Goal: Transaction & Acquisition: Purchase product/service

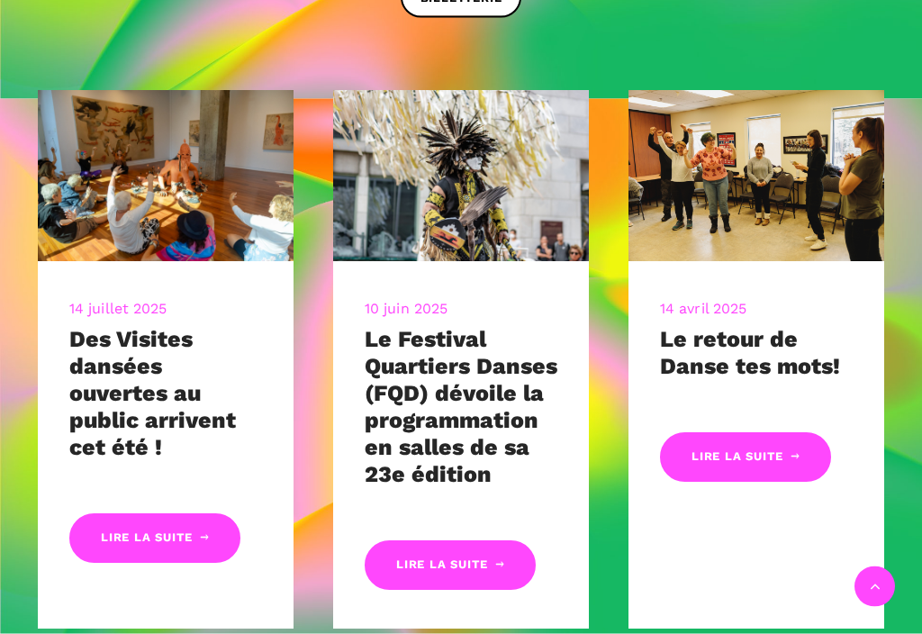
scroll to position [669, 0]
click at [479, 556] on link "Lire la suite" at bounding box center [450, 565] width 171 height 50
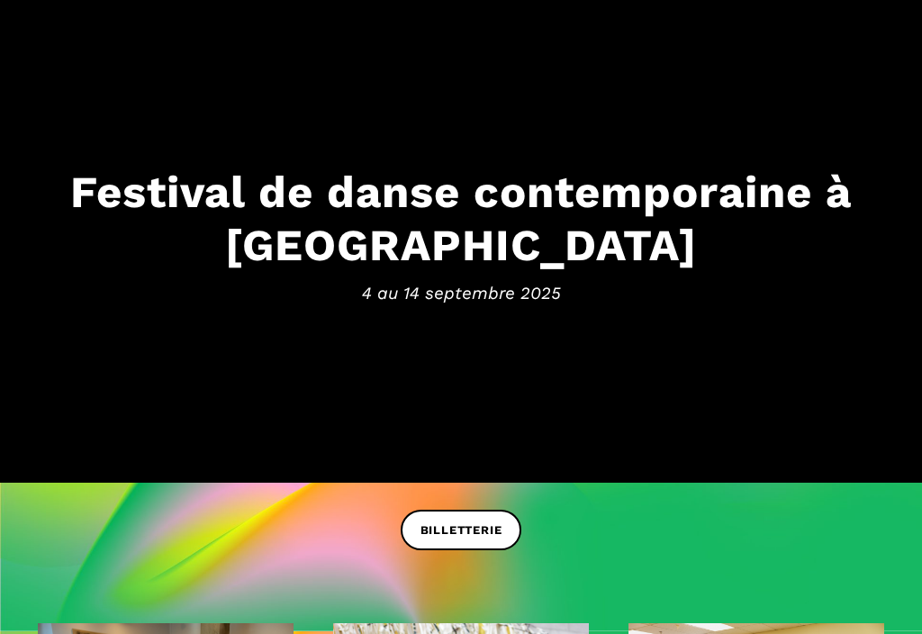
scroll to position [131, 0]
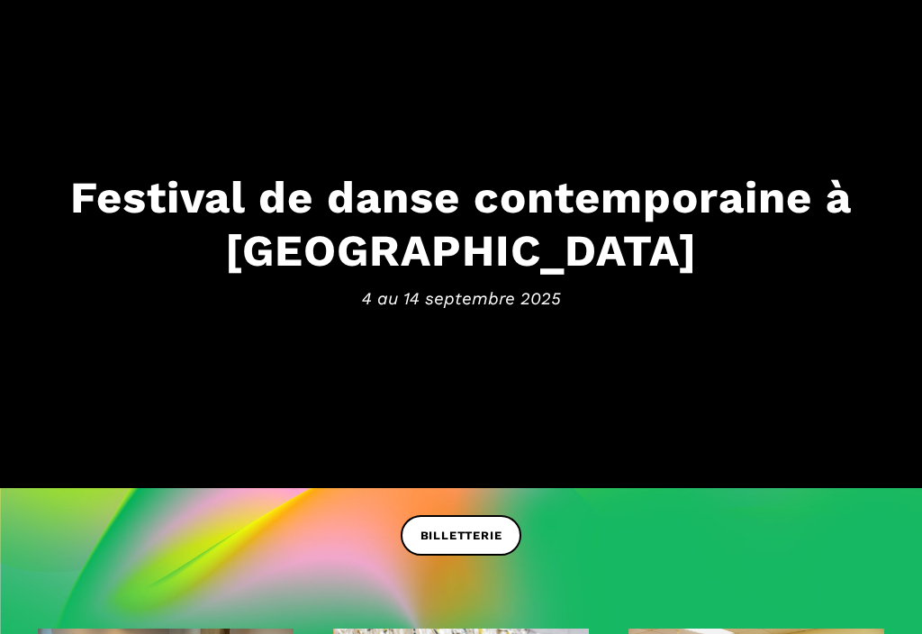
click at [461, 260] on h3 "Festival de danse contemporaine à Montréal" at bounding box center [461, 223] width 886 height 106
click at [428, 240] on h3 "Festival de danse contemporaine à Montréal" at bounding box center [461, 223] width 886 height 106
click at [457, 536] on span "BILLETTERIE" at bounding box center [462, 536] width 82 height 19
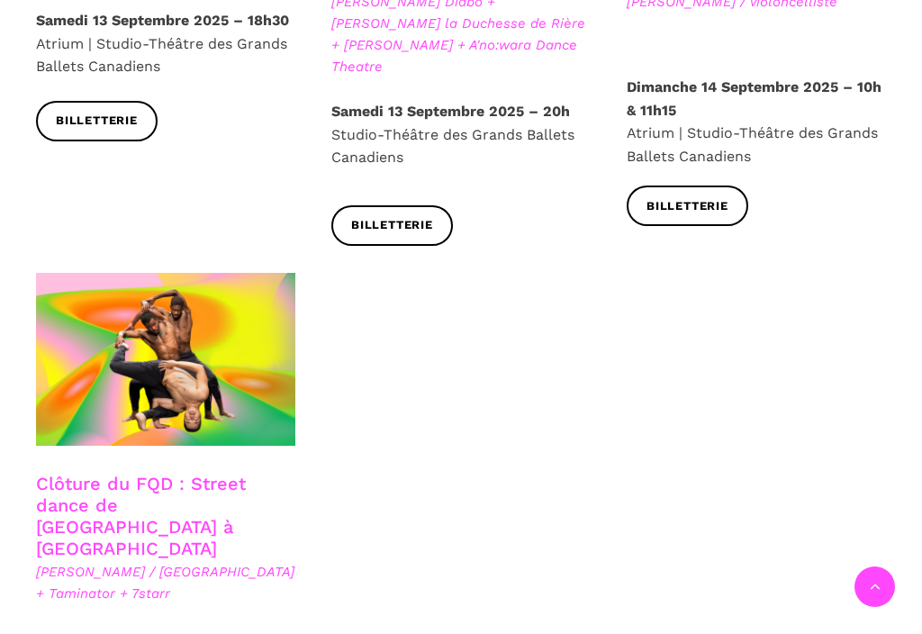
scroll to position [2939, 0]
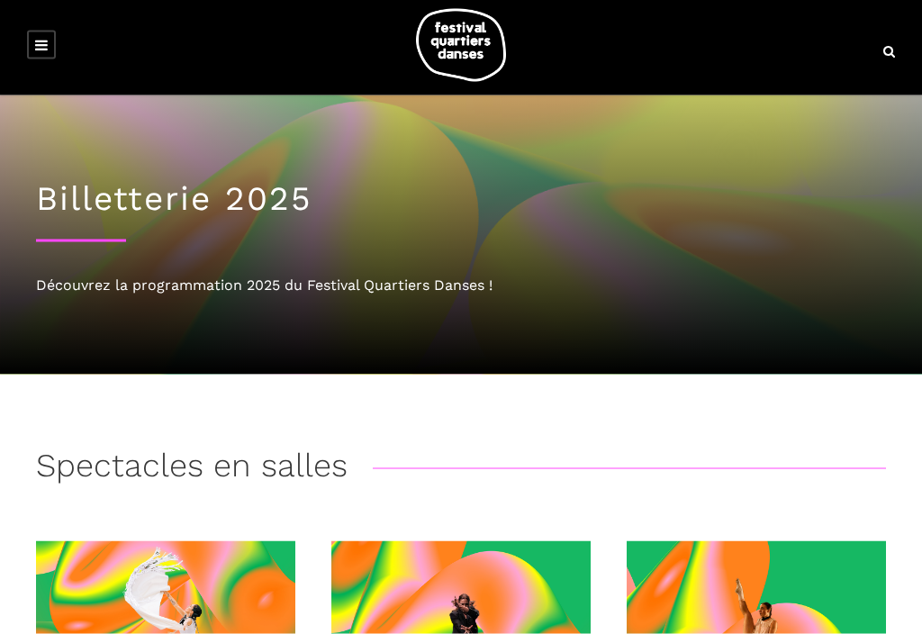
scroll to position [0, 0]
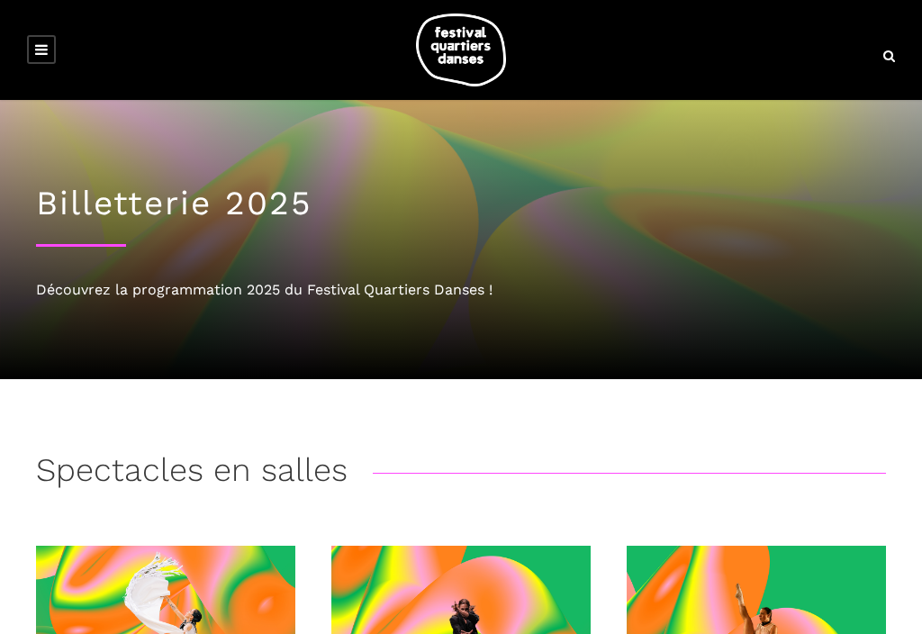
click at [230, 295] on div "Découvrez la programmation 2025 du Festival Quartiers Danses !" at bounding box center [461, 289] width 850 height 23
